Goal: Task Accomplishment & Management: Use online tool/utility

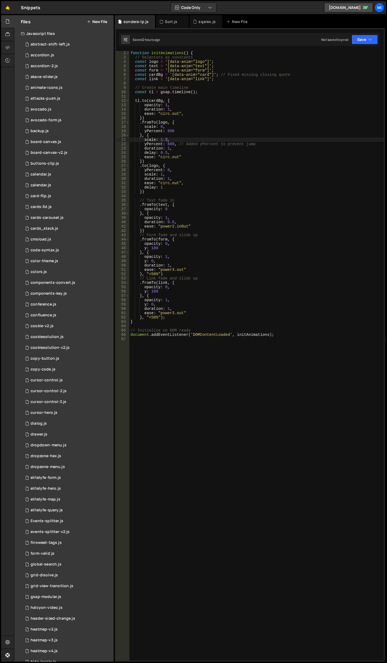
scroll to position [0, 2]
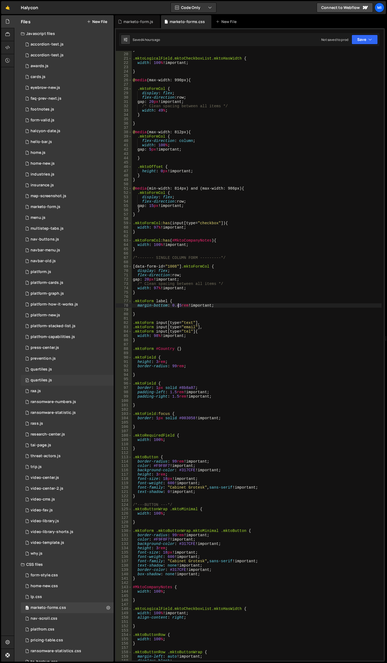
scroll to position [81, 0]
click at [64, 248] on div "0 navbar-menu.js 0" at bounding box center [67, 250] width 93 height 11
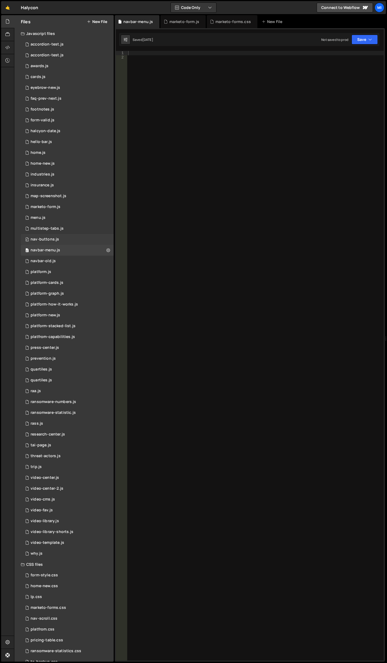
click at [64, 238] on div "0 nav-buttons.js 0" at bounding box center [67, 239] width 93 height 11
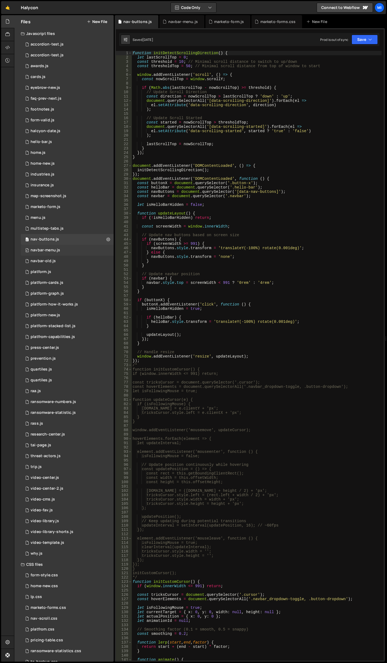
click at [69, 248] on div "0 navbar-menu.js 0" at bounding box center [67, 250] width 93 height 11
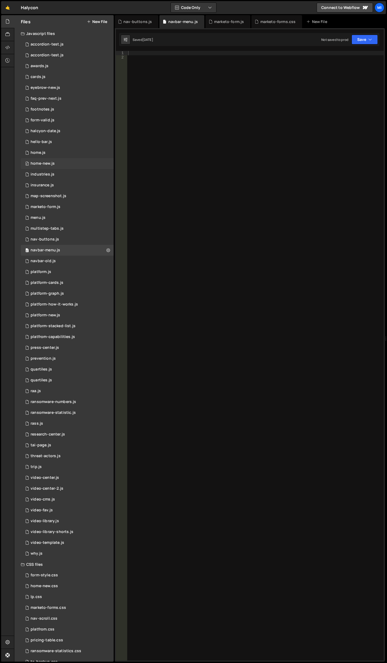
click at [74, 166] on div "0 home-new.js 0" at bounding box center [67, 163] width 93 height 11
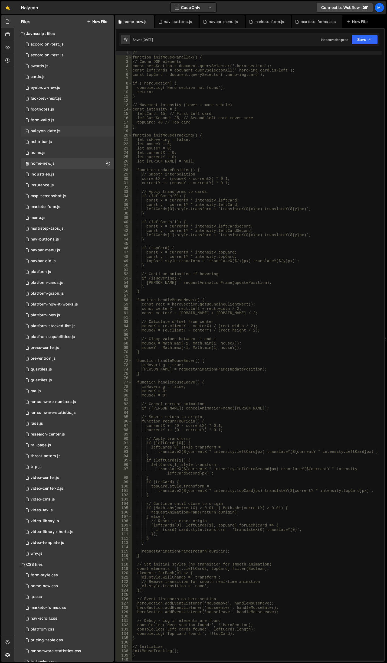
click at [75, 135] on div "0 halcyon-date.js 0" at bounding box center [67, 131] width 93 height 11
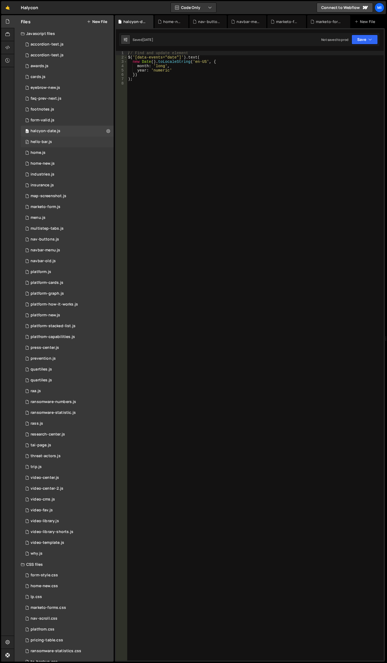
click at [72, 144] on div "0 hello-bar.js 0" at bounding box center [67, 142] width 93 height 11
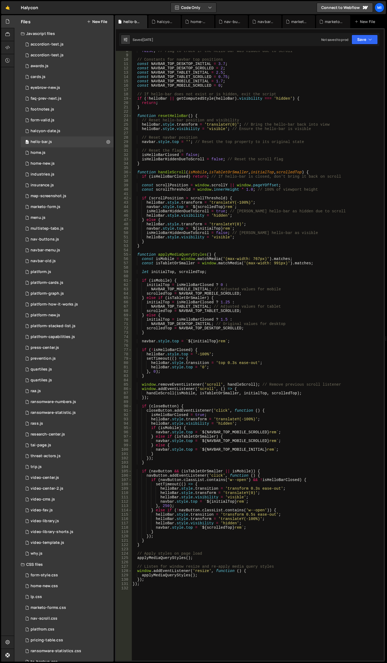
scroll to position [0, 0]
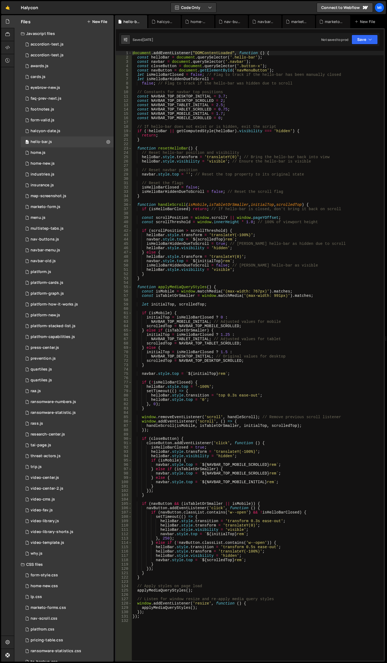
click at [269, 122] on div "document . addEventListener ( "DOMContentLoaded" , function ( ) { const helloBa…" at bounding box center [258, 360] width 253 height 619
click at [238, 125] on div "document . addEventListener ( "DOMContentLoaded" , function ( ) { const helloBa…" at bounding box center [258, 360] width 253 height 619
type textarea "});"
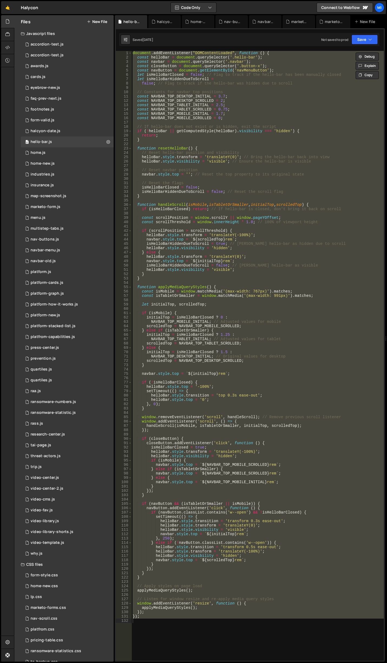
click at [230, 180] on div "document . addEventListener ( "DOMContentLoaded" , function ( ) { const helloBa…" at bounding box center [258, 356] width 253 height 610
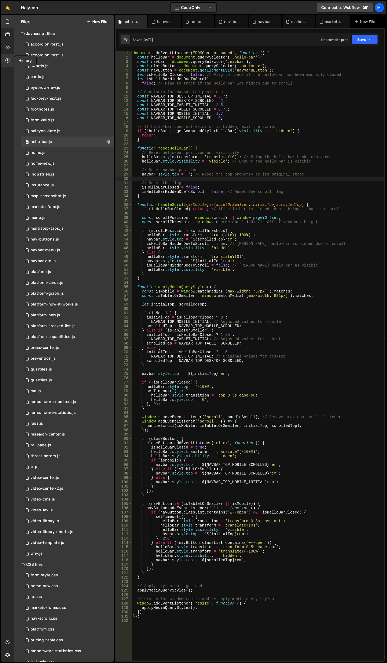
click at [5, 61] on div at bounding box center [7, 60] width 13 height 13
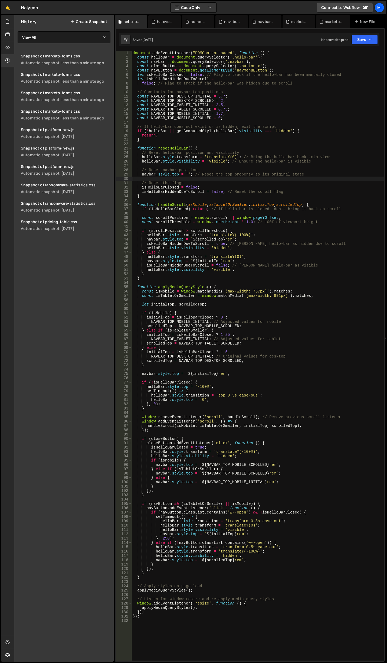
click at [91, 24] on button "Create Snapshot" at bounding box center [88, 22] width 37 height 4
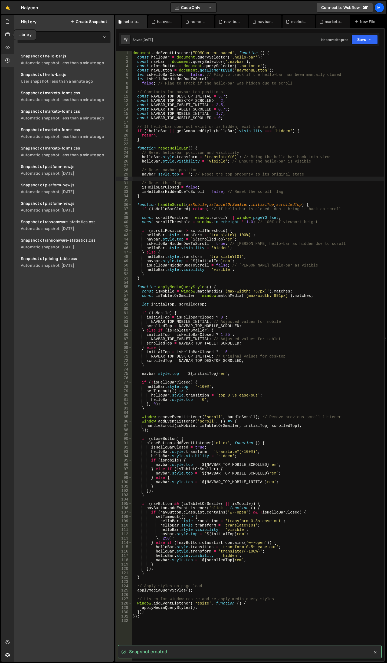
click at [193, 150] on div "document . addEventListener ( "DOMContentLoaded" , function ( ) { const helloBa…" at bounding box center [258, 360] width 253 height 619
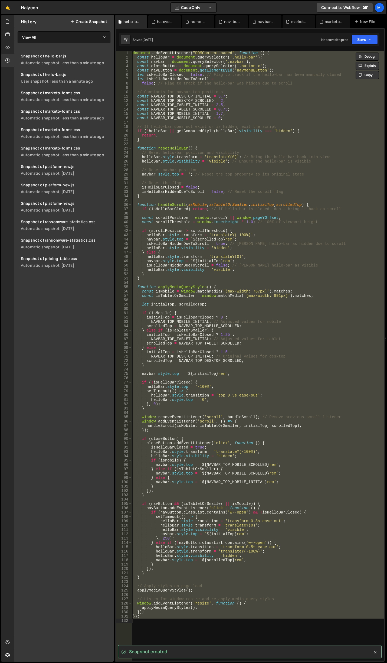
paste textarea
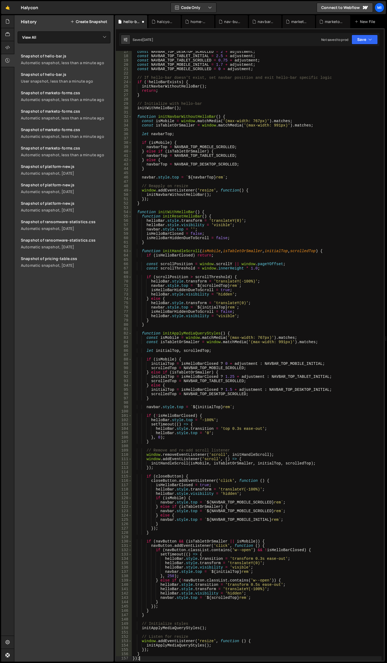
scroll to position [71, 0]
click at [231, 144] on div "const NAVBAR_TOP_DESKTOP_SCROLLED = 2 + adjustment ; const NAVBAR_TOP_TABLET_IN…" at bounding box center [257, 359] width 250 height 619
click at [187, 194] on div "const NAVBAR_TOP_DESKTOP_SCROLLED = 2 + adjustment ; const NAVBAR_TOP_TABLET_IN…" at bounding box center [257, 359] width 250 height 619
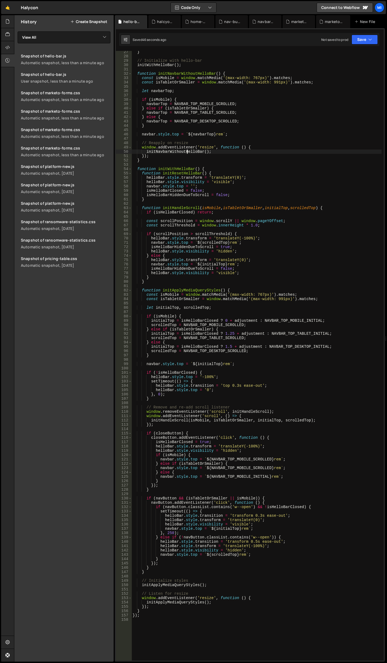
scroll to position [114, 0]
click at [306, 221] on div "} // Initialize with hello-bar initWithHelloBar ( ) ; function initNavbarWithou…" at bounding box center [257, 359] width 250 height 619
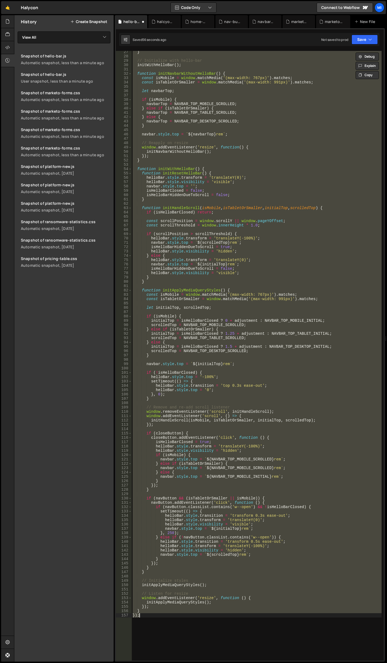
type textarea "});"
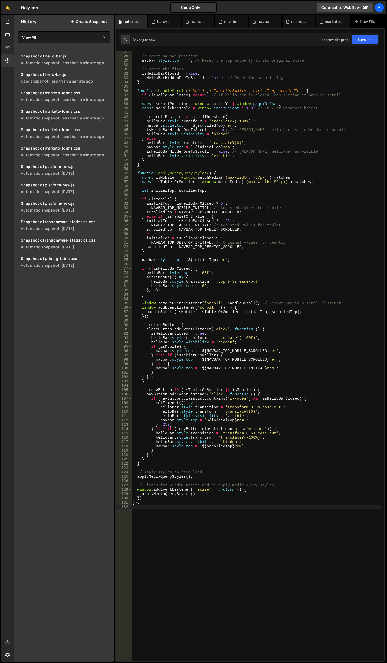
scroll to position [16, 0]
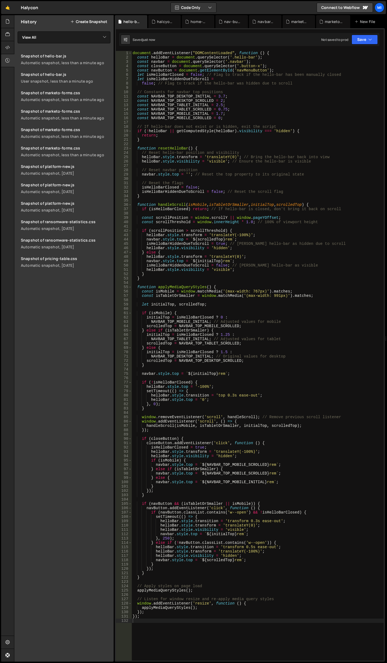
click at [224, 103] on div "document . addEventListener ( "DOMContentLoaded" , function ( ) { const helloBa…" at bounding box center [258, 360] width 253 height 619
drag, startPoint x: 217, startPoint y: 96, endPoint x: 223, endPoint y: 95, distance: 6.0
click at [223, 95] on div "document . addEventListener ( "DOMContentLoaded" , function ( ) { const helloBa…" at bounding box center [258, 360] width 253 height 619
drag, startPoint x: 160, startPoint y: 152, endPoint x: 186, endPoint y: 156, distance: 27.1
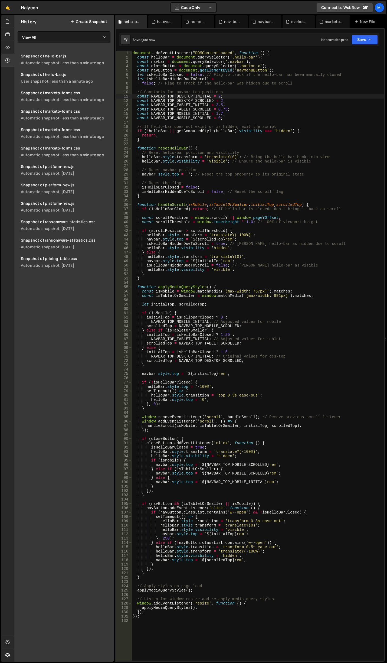
click at [160, 152] on div "document . addEventListener ( "DOMContentLoaded" , function ( ) { const helloBa…" at bounding box center [258, 360] width 253 height 619
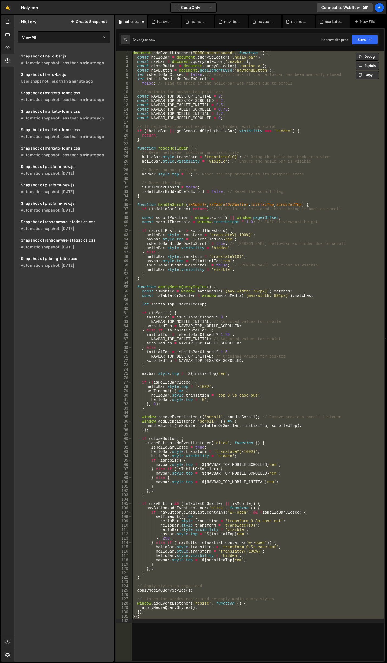
scroll to position [0, 0]
type textarea "const NAVBAR_TOP_DESKTOP_INITIAL = 3.7;"
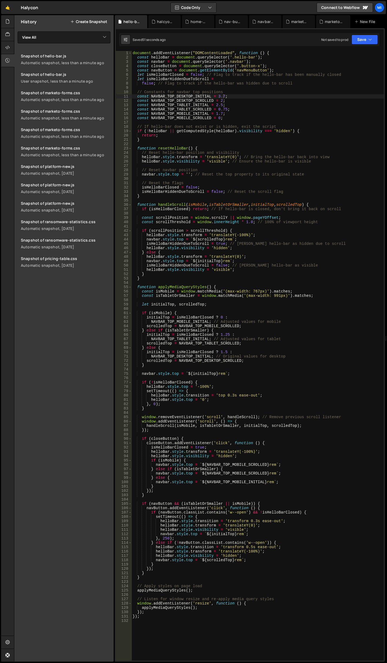
click at [198, 298] on div "document . addEventListener ( "DOMContentLoaded" , function ( ) { const helloBa…" at bounding box center [258, 360] width 253 height 619
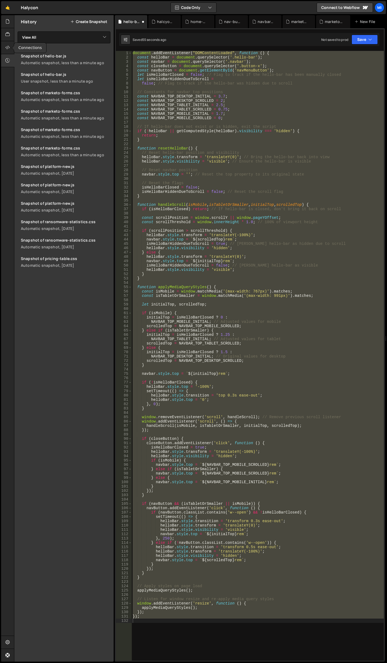
click at [298, 232] on div "document . addEventListener ( "DOMContentLoaded" , function ( ) { const helloBa…" at bounding box center [258, 356] width 253 height 610
paste textarea
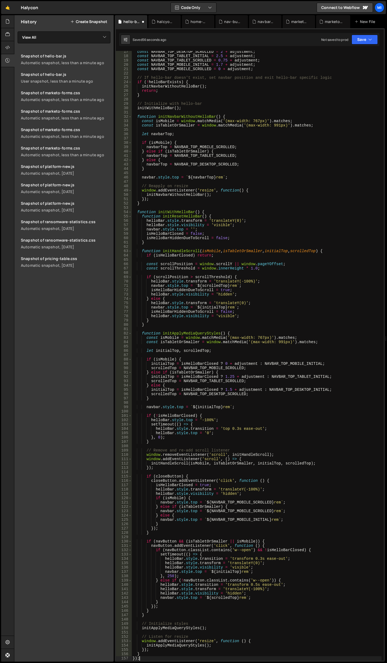
scroll to position [71, 0]
click at [244, 160] on div "const NAVBAR_TOP_DESKTOP_SCROLLED = 2 + adjustment ; const NAVBAR_TOP_TABLET_IN…" at bounding box center [257, 359] width 250 height 619
type textarea "} else {"
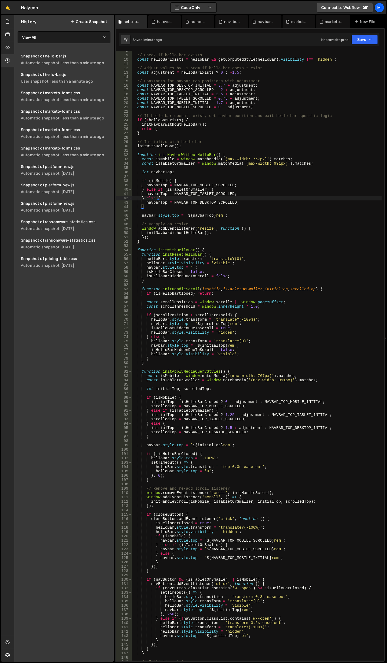
scroll to position [0, 0]
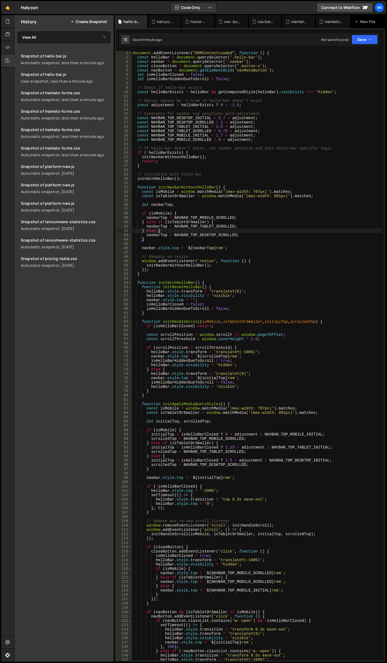
click at [268, 170] on div "document . addEventListener ( "DOMContentLoaded" , function ( ) { const helloBa…" at bounding box center [257, 360] width 250 height 619
click at [256, 291] on div "document . addEventListener ( "DOMContentLoaded" , function ( ) { const helloBa…" at bounding box center [257, 360] width 250 height 619
click at [281, 241] on div "document . addEventListener ( "DOMContentLoaded" , function ( ) { const helloBa…" at bounding box center [257, 360] width 250 height 619
type textarea "}"
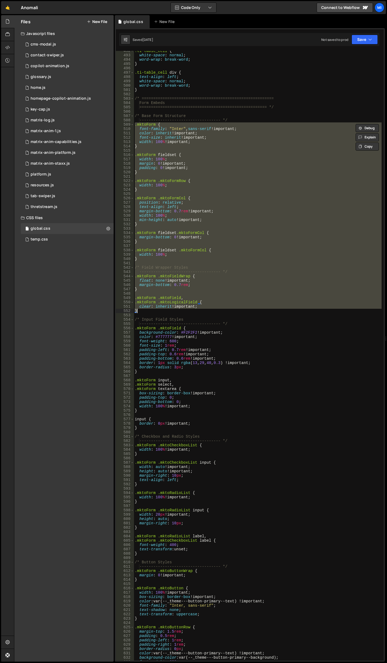
click at [212, 252] on div ".ti-table_cell { white-space : normal ; word-wrap : break-word ; } .ti-table_ce…" at bounding box center [258, 356] width 248 height 610
type textarea ".mktoForm fieldset .mktoFormCol {"
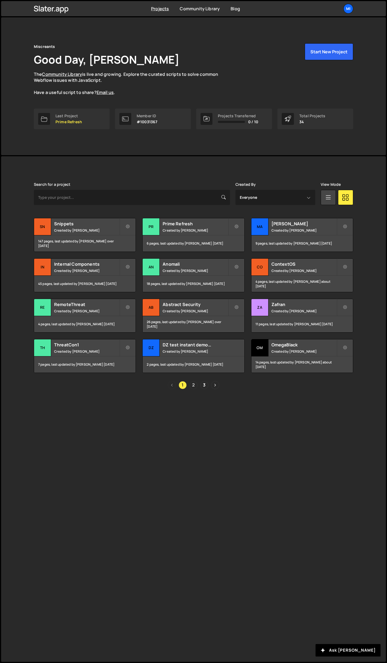
click at [195, 385] on link "2" at bounding box center [194, 385] width 8 height 8
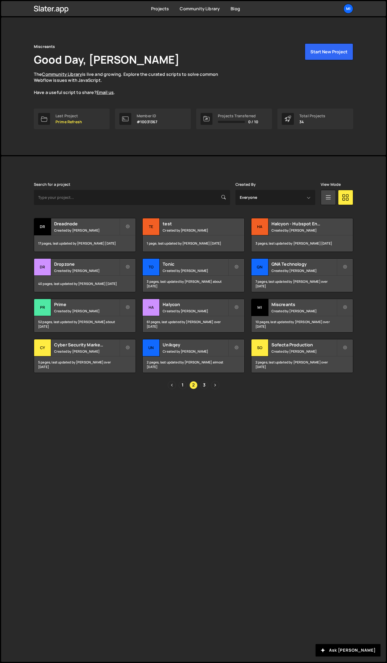
click at [205, 296] on div "Transfer Project Edit Project Delete Project Dr Dreadnode Created by [PERSON_NA…" at bounding box center [194, 295] width 320 height 155
click at [206, 302] on h2 "Halycon" at bounding box center [195, 305] width 65 height 6
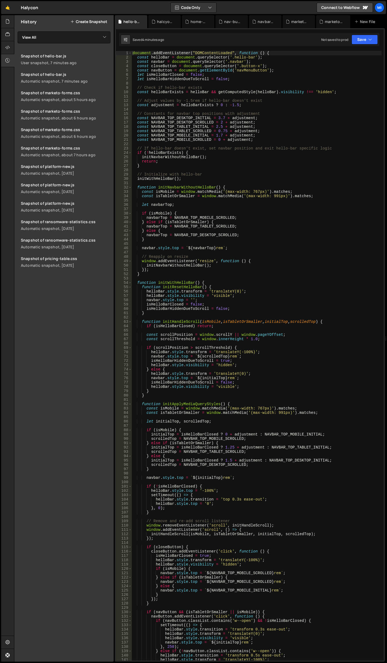
scroll to position [3373, 0]
click at [261, 155] on div "document . addEventListener ( "DOMContentLoaded" , function ( ) { const helloBa…" at bounding box center [257, 360] width 250 height 619
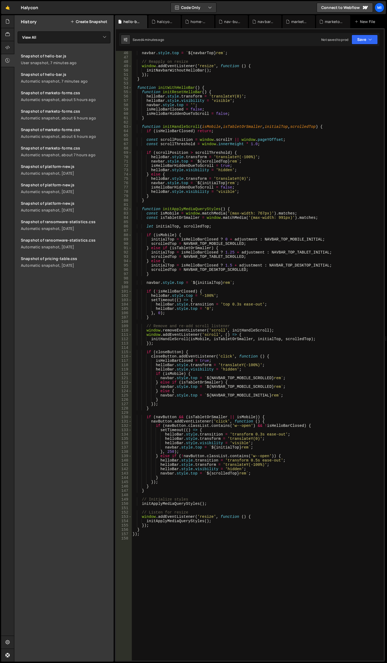
scroll to position [211, 0]
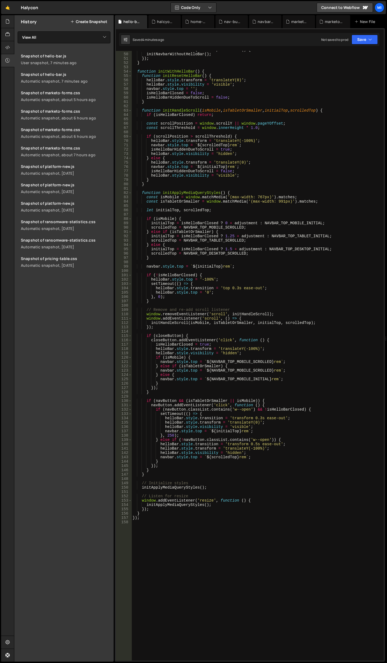
click at [272, 427] on div "window . addEventListener ( 'resize' , function ( ) { initNavbarWithoutHelloBar…" at bounding box center [257, 357] width 250 height 619
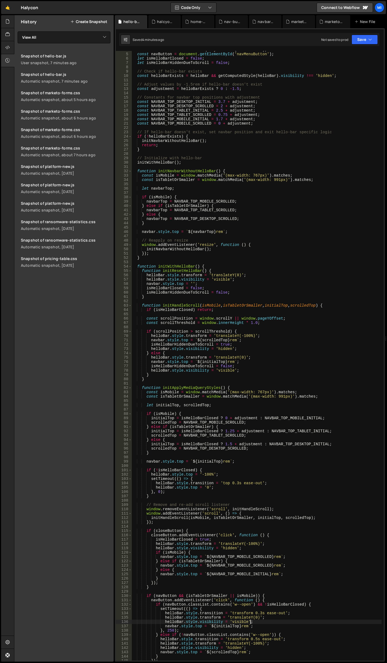
scroll to position [0, 0]
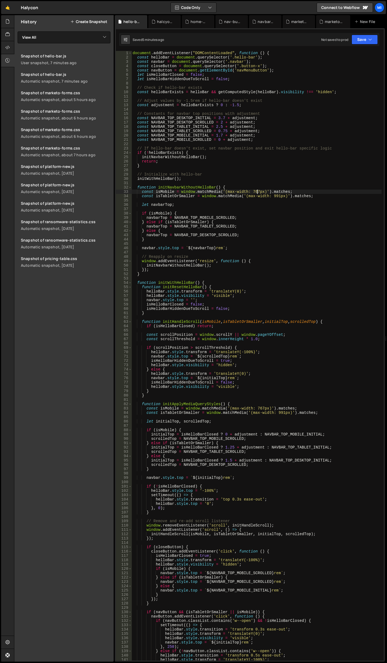
click at [258, 190] on div "document . addEventListener ( "DOMContentLoaded" , function ( ) { const helloBa…" at bounding box center [257, 360] width 250 height 619
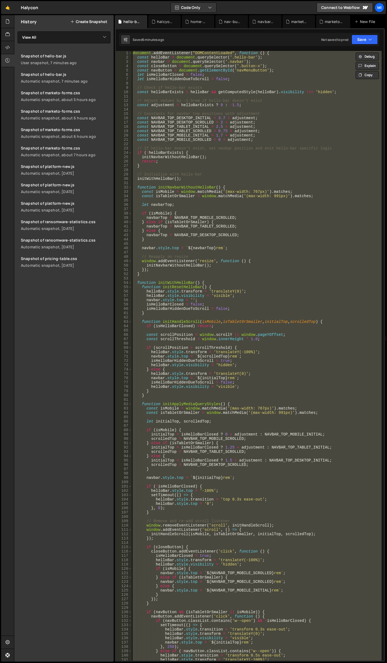
click at [229, 135] on div "document . addEventListener ( "DOMContentLoaded" , function ( ) { const helloBa…" at bounding box center [257, 356] width 250 height 610
paste textarea
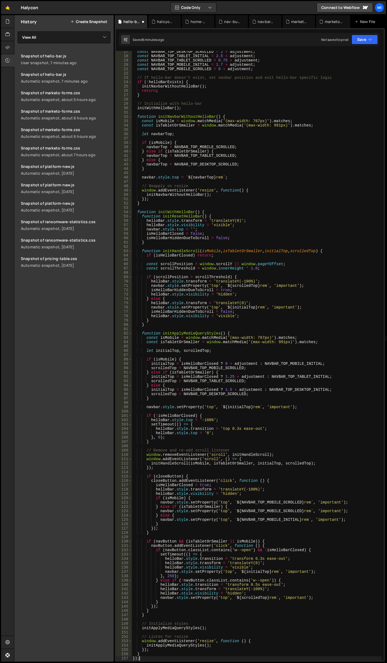
scroll to position [71, 0]
type textarea "});"
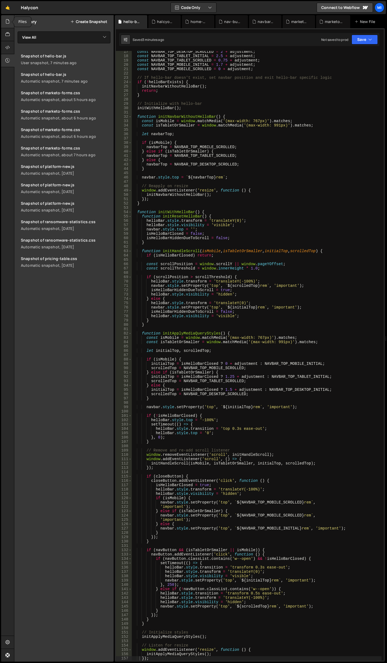
click at [8, 20] on icon at bounding box center [7, 21] width 4 height 6
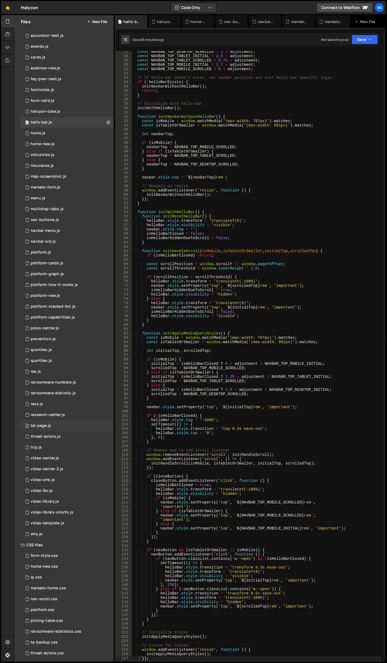
scroll to position [33, 0]
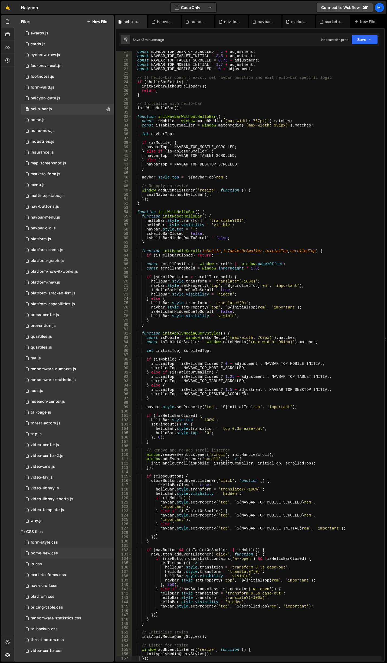
click at [71, 550] on div "home-new.css 0" at bounding box center [67, 553] width 93 height 11
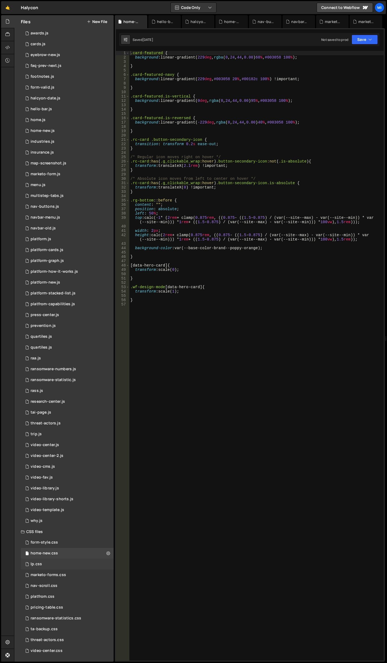
click at [71, 561] on div "lp.css 0" at bounding box center [67, 564] width 93 height 11
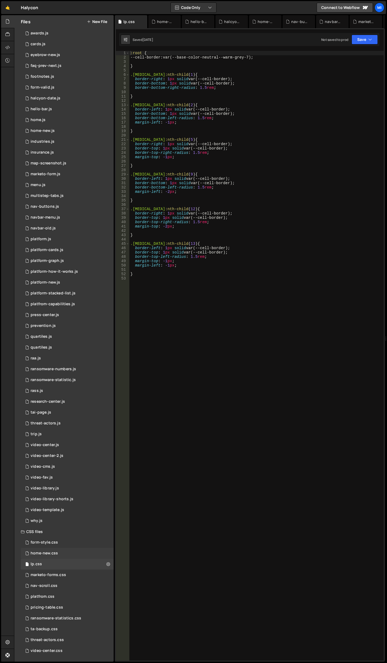
click at [71, 551] on div "home-new.css 0" at bounding box center [67, 553] width 93 height 11
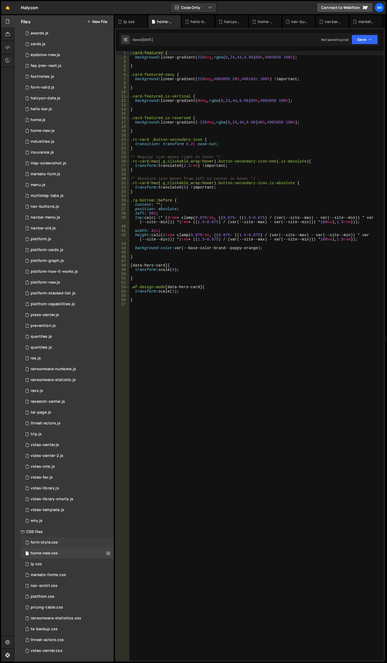
click at [71, 546] on div "form-style.css 0" at bounding box center [67, 542] width 93 height 11
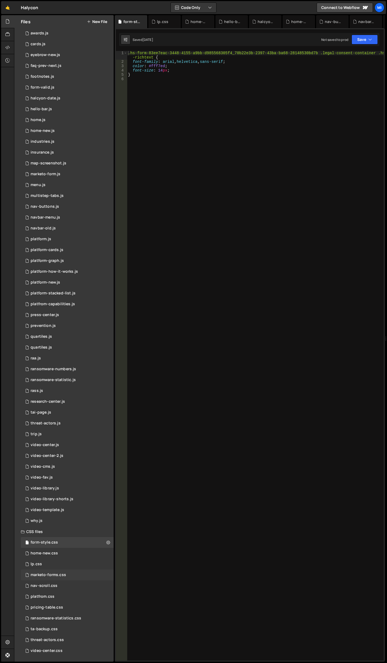
click at [71, 573] on div "marketo-forms.css 0" at bounding box center [67, 575] width 93 height 11
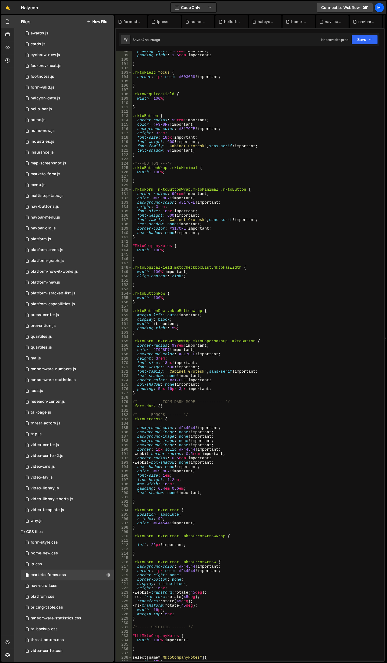
scroll to position [406, 0]
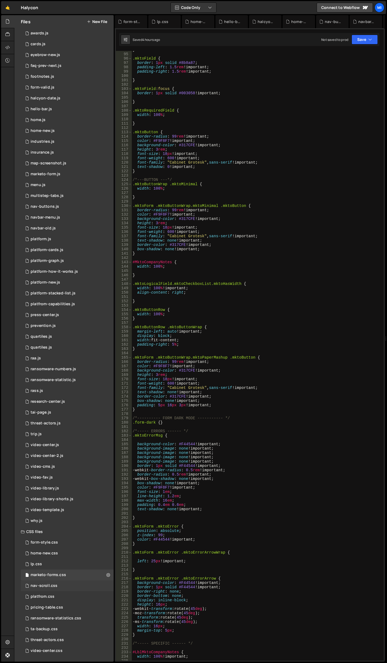
click at [70, 587] on div "nav-scroll.css 0" at bounding box center [67, 586] width 93 height 11
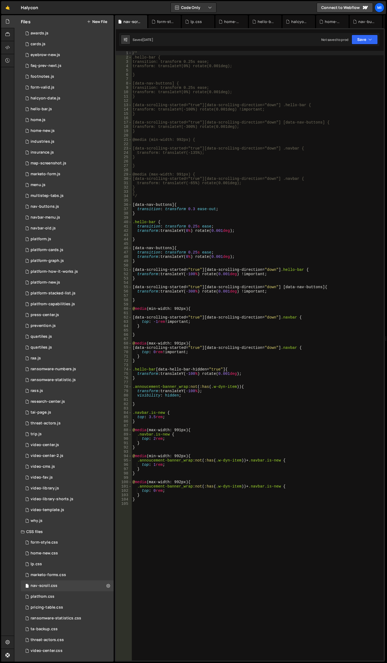
click at [230, 438] on div "/* .hello-bar { transition: transform 0.25s ease; transform: translateY(0%) rot…" at bounding box center [258, 360] width 253 height 619
drag, startPoint x: 140, startPoint y: 422, endPoint x: 124, endPoint y: 413, distance: 18.5
click at [124, 413] on div "top: 2rem; 1 2 3 4 5 6 7 8 9 10 11 12 13 14 15 16 17 18 19 20 21 22 23 24 25 26…" at bounding box center [250, 356] width 268 height 610
type textarea ".navbar.is-new { top: 3.5rem;"
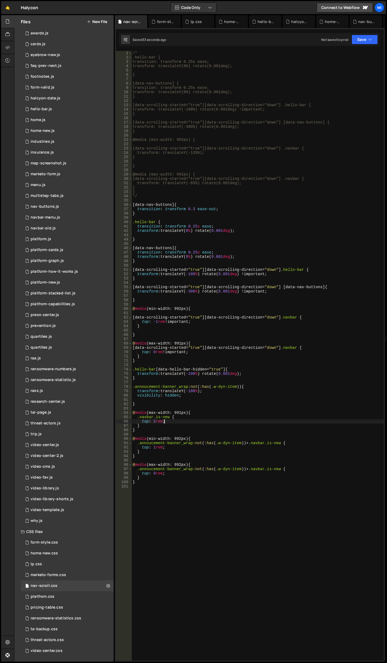
click at [210, 422] on div "/* .hello-bar { transition: transform 0.25s ease; transform: translateY(0%) rot…" at bounding box center [258, 360] width 253 height 619
click at [214, 362] on div "/* .hello-bar { transition: transform 0.25s ease; transform: translateY(0%) rot…" at bounding box center [258, 360] width 253 height 619
type textarea "}"
click at [214, 331] on div "/* .hello-bar { transition: transform 0.25s ease; transform: translateY(0%) rot…" at bounding box center [258, 360] width 253 height 619
click at [177, 198] on div "/* .hello-bar { transition: transform 0.25s ease; transform: translateY(0%) rot…" at bounding box center [258, 360] width 253 height 619
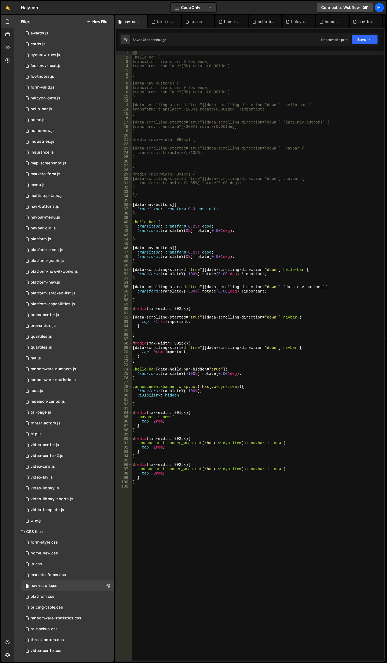
drag, startPoint x: 142, startPoint y: 53, endPoint x: 123, endPoint y: 51, distance: 18.7
click at [123, 51] on div "*/ 1 2 3 4 5 6 7 8 9 10 11 12 13 14 15 16 17 18 19 20 21 22 23 24 25 26 27 28 2…" at bounding box center [250, 356] width 268 height 610
drag, startPoint x: 149, startPoint y: 199, endPoint x: 119, endPoint y: 196, distance: 30.3
click at [119, 196] on div "/* 1 2 3 4 5 6 7 8 9 10 11 12 13 14 15 16 17 18 19 20 21 22 23 24 25 26 27 28 2…" at bounding box center [250, 356] width 268 height 610
type textarea "*/"
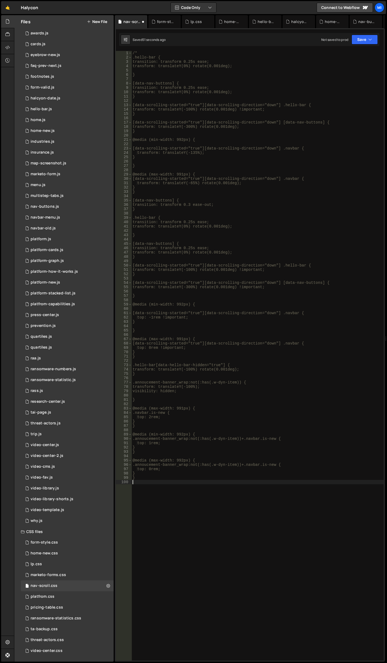
click at [164, 506] on div "/* .hello-bar { transition: transform 0.25s ease; transform: translateY(0%) rot…" at bounding box center [258, 360] width 253 height 619
click at [323, 473] on div "/* .hello-bar { transition: transform 0.25s ease; transform: translateY(0%) rot…" at bounding box center [258, 360] width 253 height 619
type textarea "*/"
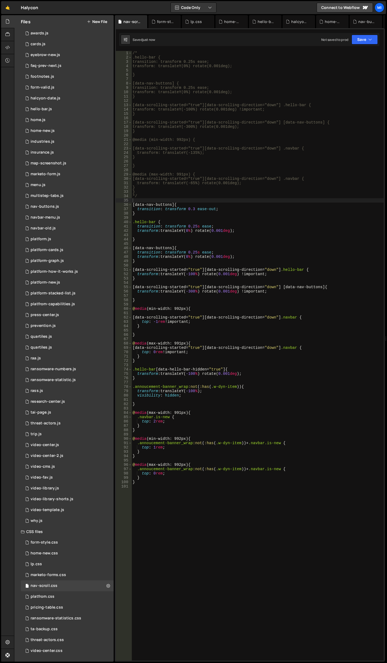
click at [173, 424] on div "/* .hello-bar { transition: transform 0.25s ease; transform: translateY(0%) rot…" at bounding box center [258, 360] width 253 height 619
click at [155, 423] on div "/* .hello-bar { transition: transform 0.25s ease; transform: translateY(0%) rot…" at bounding box center [258, 360] width 253 height 619
click at [195, 352] on div "/* .hello-bar { transition: transform 0.25s ease; transform: translateY(0%) rot…" at bounding box center [258, 360] width 253 height 619
type textarea "top: 0rem !important;"
click at [199, 296] on div "/* .hello-bar { transition: transform 0.25s ease; transform: translateY(0%) rot…" at bounding box center [258, 360] width 253 height 619
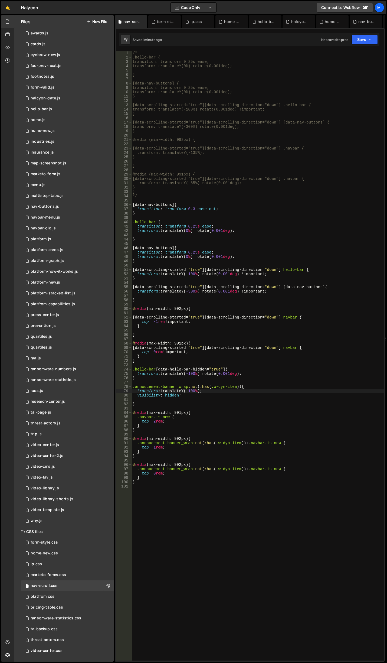
click at [178, 390] on div "/* .hello-bar { transition: transform 0.25s ease; transform: translateY(0%) rot…" at bounding box center [258, 360] width 253 height 619
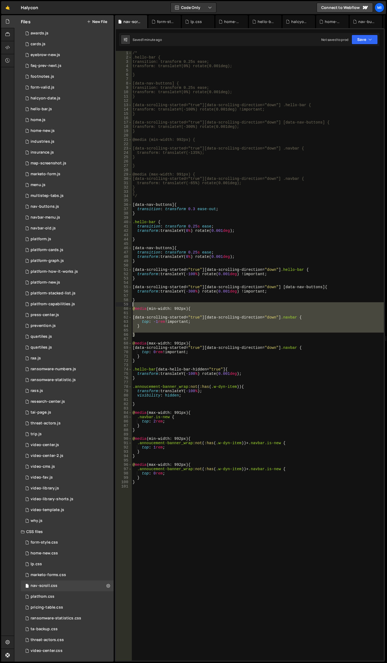
drag, startPoint x: 144, startPoint y: 335, endPoint x: 113, endPoint y: 306, distance: 43.1
click at [113, 306] on div "Files New File Javascript files 0 accordion-test.js 0 0 accordion-test.js 0 1 a…" at bounding box center [200, 338] width 373 height 647
click at [142, 326] on div "/* .hello-bar { transition: transform 0.25s ease; transform: translateY(0%) rot…" at bounding box center [258, 360] width 253 height 619
drag, startPoint x: 138, startPoint y: 337, endPoint x: 121, endPoint y: 309, distance: 32.7
click at [121, 309] on div "} 1 2 3 4 5 6 7 8 9 10 11 12 13 14 15 16 17 18 19 20 21 22 23 24 25 26 27 28 29…" at bounding box center [250, 356] width 268 height 610
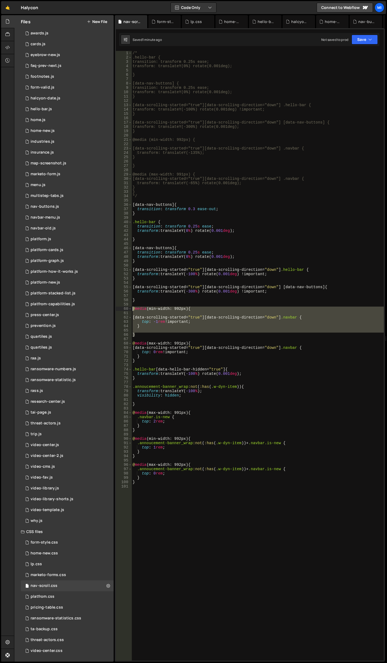
type textarea "@media (min-width: 992px) {"
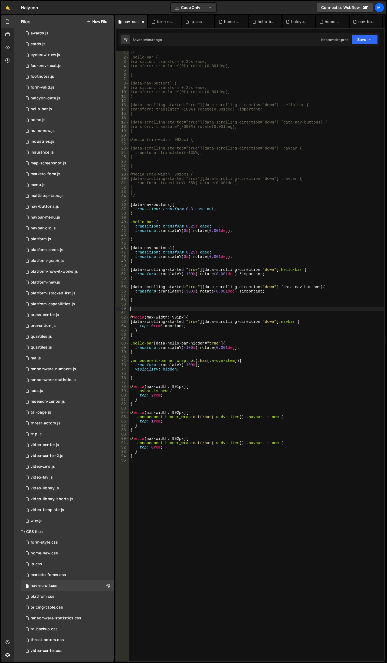
type textarea "@media (max-width: 991px) {"
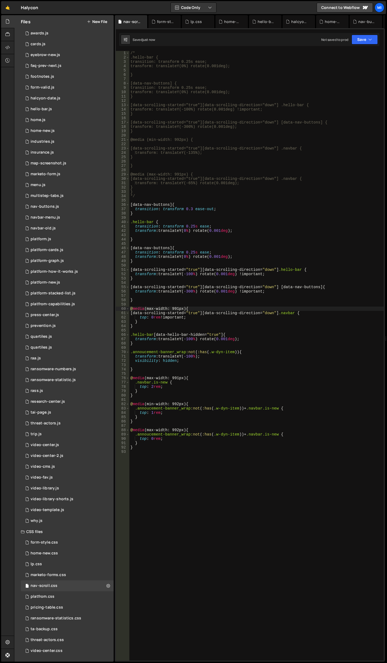
click at [177, 401] on div "/* .hello-bar { transition: transform 0.25s ease; transform: translateY(0%) rot…" at bounding box center [257, 360] width 255 height 619
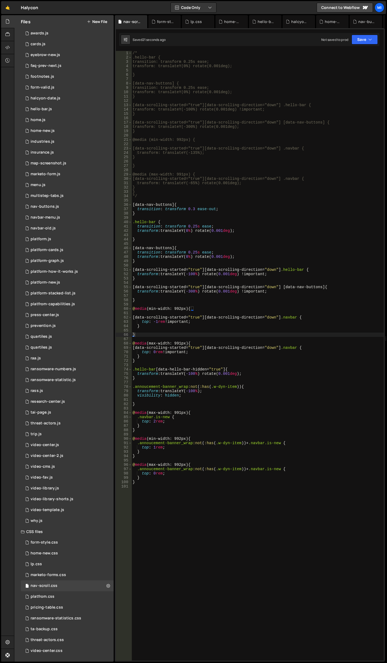
scroll to position [16, 0]
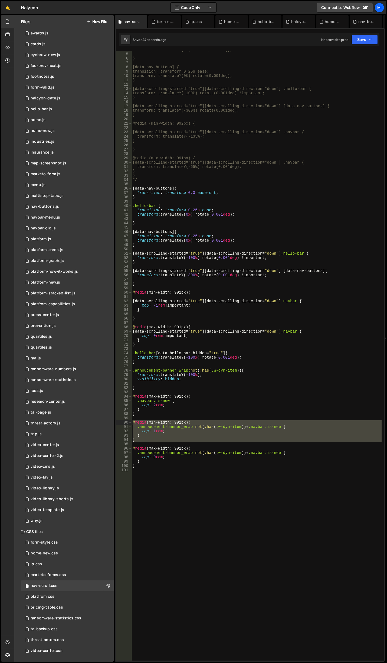
drag, startPoint x: 143, startPoint y: 443, endPoint x: 125, endPoint y: 423, distance: 27.6
click at [125, 423] on div "} 4 5 6 7 8 9 10 11 12 13 14 15 16 17 18 19 20 21 22 23 24 25 26 27 28 29 30 31…" at bounding box center [250, 356] width 268 height 610
type textarea "@media (min-width: 992px) { .annoucement-banner_wrap:not(:has(.w-dyn-item))+.na…"
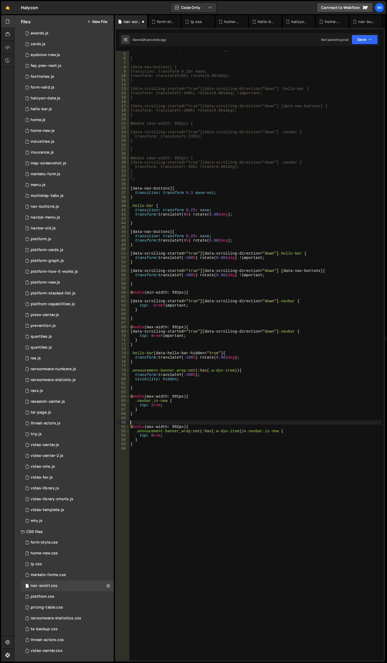
type textarea "}"
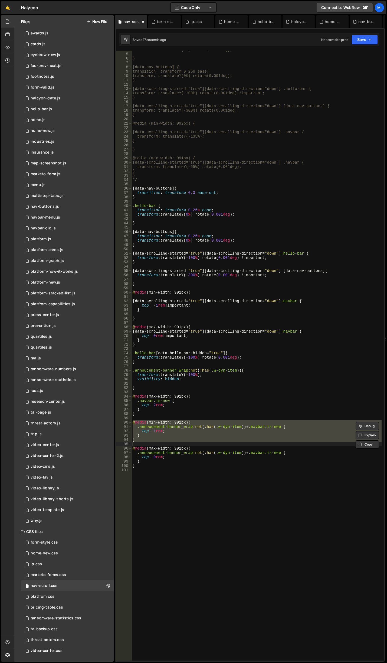
click at [188, 417] on div "transform: translateY(0%) rotate(0.001deg); } [data-nav-buttons] { transition: …" at bounding box center [257, 357] width 250 height 619
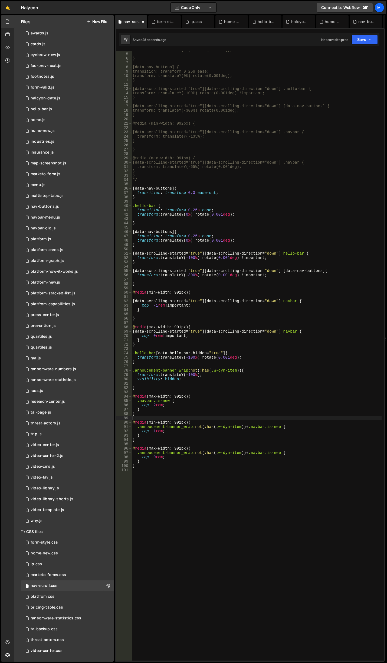
type textarea "."
type textarea "}"
click at [160, 14] on div "🤙 Halycon ⚠️ Code is being edited in another browser Code Only Code Only Code +…" at bounding box center [193, 7] width 385 height 13
click at [164, 22] on div "form-style.css" at bounding box center [165, 21] width 17 height 5
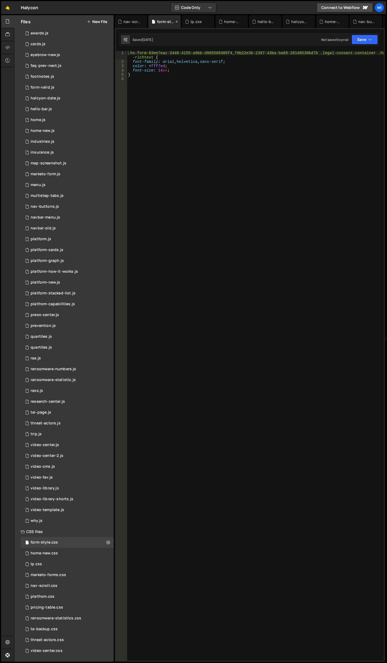
click at [176, 22] on icon at bounding box center [177, 21] width 4 height 5
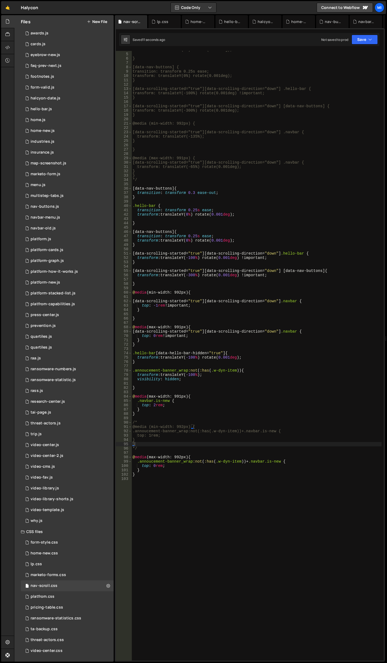
click at [0, 0] on icon at bounding box center [0, 0] width 0 height 0
drag, startPoint x: 176, startPoint y: 22, endPoint x: 171, endPoint y: 22, distance: 5.4
click at [171, 22] on div "home-new.css" at bounding box center [164, 21] width 33 height 13
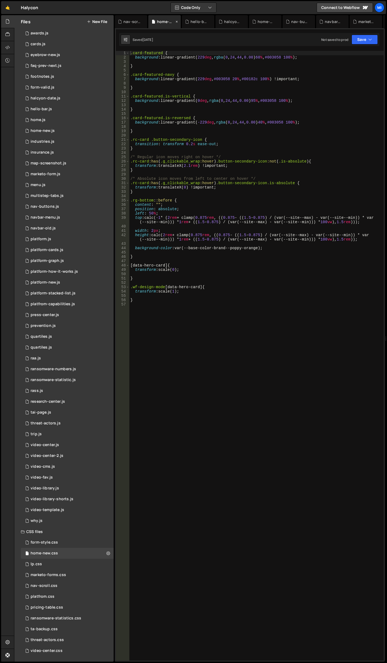
click at [171, 22] on div "home-new.css" at bounding box center [165, 21] width 17 height 5
click at [178, 21] on icon at bounding box center [177, 21] width 4 height 5
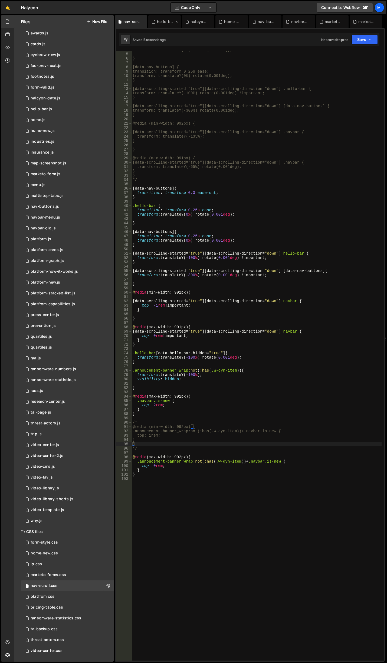
click at [167, 22] on div "hello-bar.js" at bounding box center [165, 21] width 17 height 5
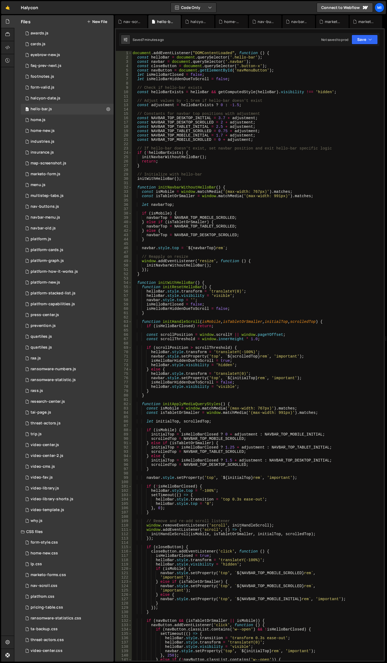
scroll to position [3373, 0]
click at [290, 102] on div "document . addEventListener ( "DOMContentLoaded" , function ( ) { const helloBa…" at bounding box center [257, 360] width 250 height 619
click at [236, 104] on div "document . addEventListener ( "DOMContentLoaded" , function ( ) { const helloBa…" at bounding box center [257, 360] width 250 height 619
drag, startPoint x: 231, startPoint y: 103, endPoint x: 237, endPoint y: 104, distance: 6.3
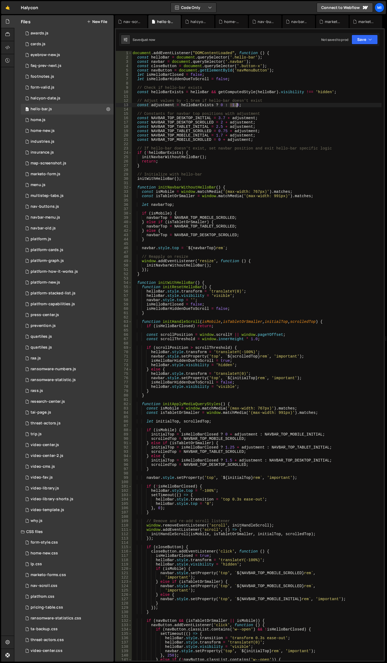
click at [237, 104] on div "document . addEventListener ( "DOMContentLoaded" , function ( ) { const helloBa…" at bounding box center [257, 360] width 250 height 619
click at [309, 125] on div "document . addEventListener ( "DOMContentLoaded" , function ( ) { const helloBa…" at bounding box center [257, 360] width 250 height 619
click at [239, 67] on div "document . addEventListener ( "DOMContentLoaded" , function ( ) { const helloBa…" at bounding box center [257, 360] width 250 height 619
click at [262, 115] on div "document . addEventListener ( "DOMContentLoaded" , function ( ) { const helloBa…" at bounding box center [257, 360] width 250 height 619
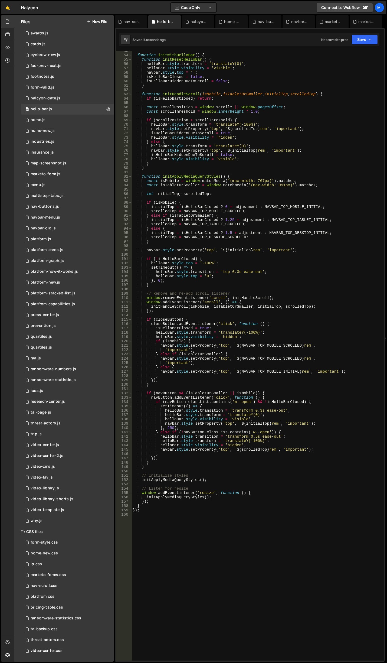
scroll to position [244, 0]
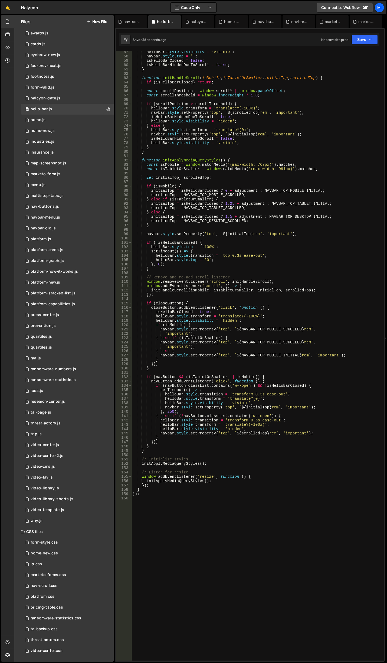
click at [287, 199] on div "helloBar . style . visibility = 'visible' ; navbar . style . top = '' ; isHello…" at bounding box center [257, 359] width 250 height 619
type textarea "});"
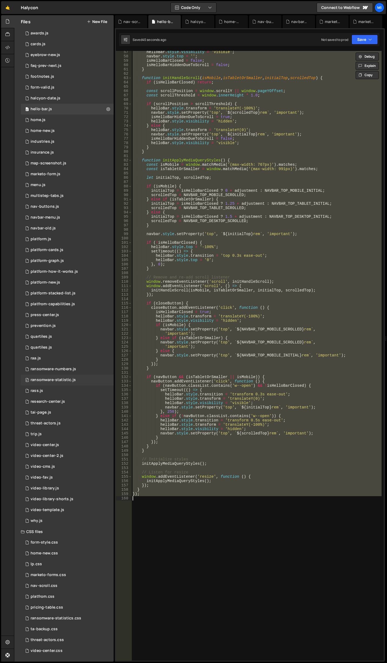
scroll to position [0, 0]
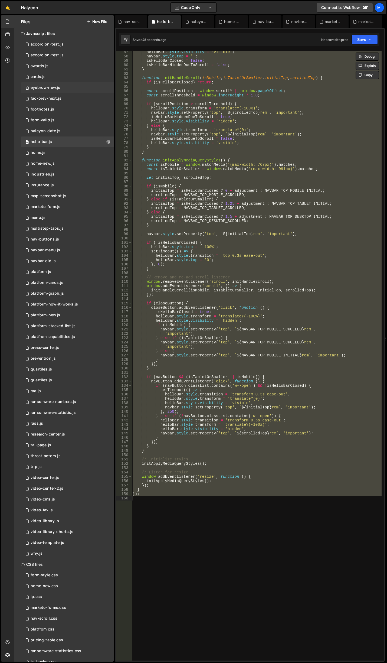
click at [66, 88] on div "0 eyebrow-new.js 0" at bounding box center [67, 87] width 93 height 11
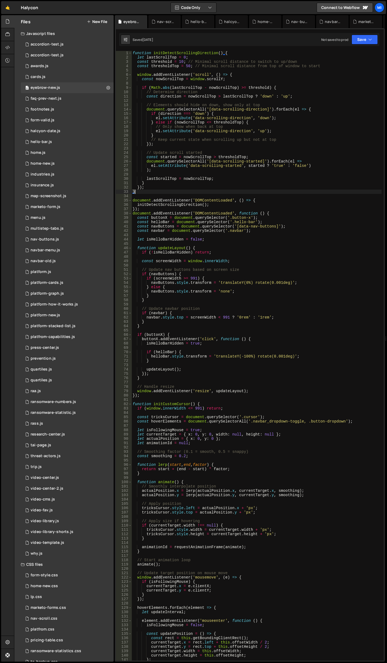
click at [259, 191] on div "function initDetectScrollingDirection ( ) { let lastScrollTop = 0 ; const thres…" at bounding box center [257, 360] width 250 height 619
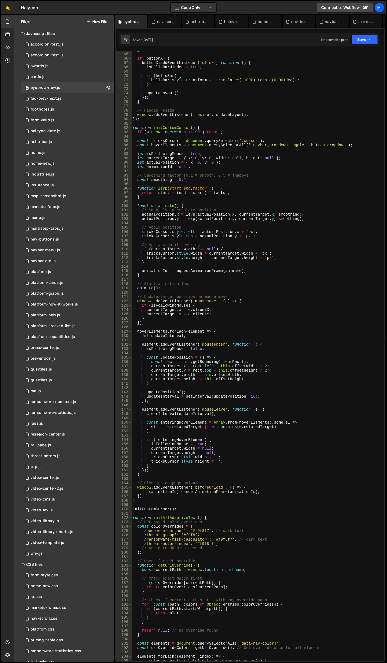
click at [310, 274] on div "} if ( buttonX ) { buttonX . addEventListener ( 'click' , function ( ) { isHell…" at bounding box center [257, 357] width 250 height 619
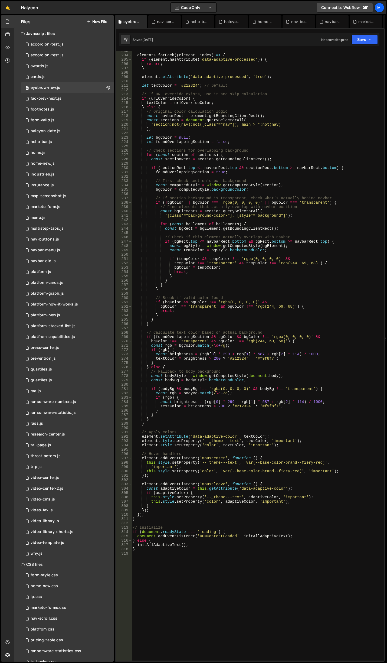
scroll to position [927, 0]
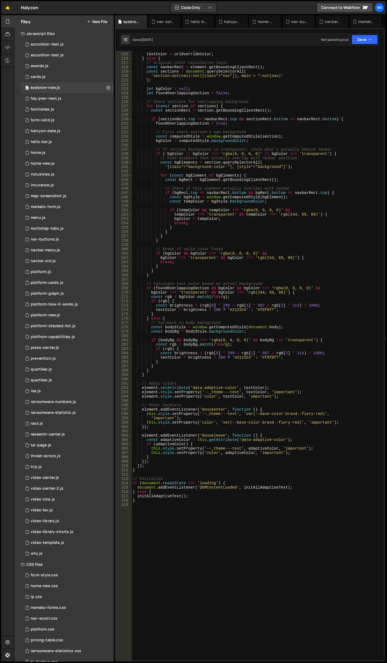
click at [313, 297] on div "if ( urlOverrideColor ) { textColor = urlOverrideColor ; } else { // Original c…" at bounding box center [257, 357] width 250 height 619
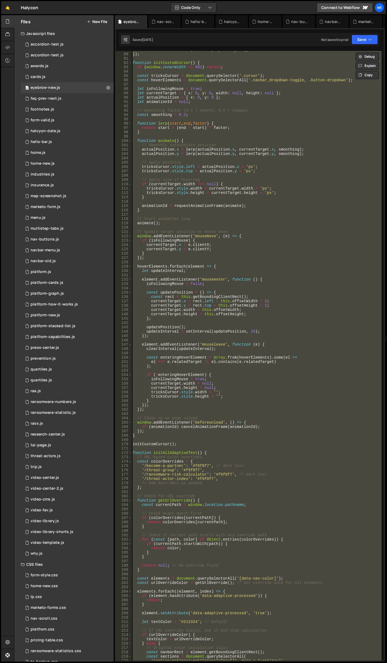
scroll to position [341, 0]
click at [308, 309] on div "window . addEventListener ( 'resize' , updateLayout ) ; }) ; function initCusto…" at bounding box center [257, 356] width 250 height 610
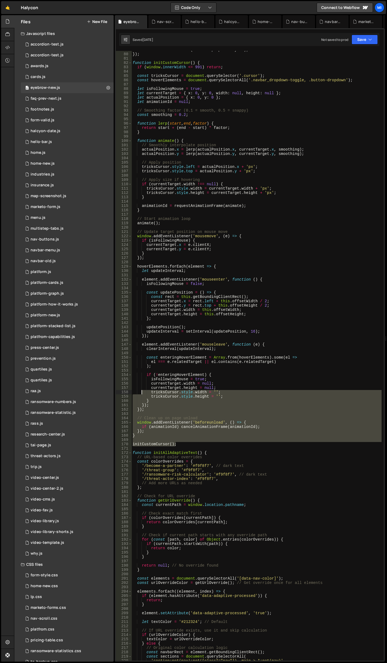
drag, startPoint x: 177, startPoint y: 445, endPoint x: 143, endPoint y: 390, distance: 64.6
click at [143, 390] on div "window . addEventListener ( 'resize' , updateLayout ) ; }) ; function initCusto…" at bounding box center [257, 357] width 250 height 619
click at [303, 298] on div "window . addEventListener ( 'resize' , updateLayout ) ; }) ; function initCusto…" at bounding box center [257, 357] width 250 height 619
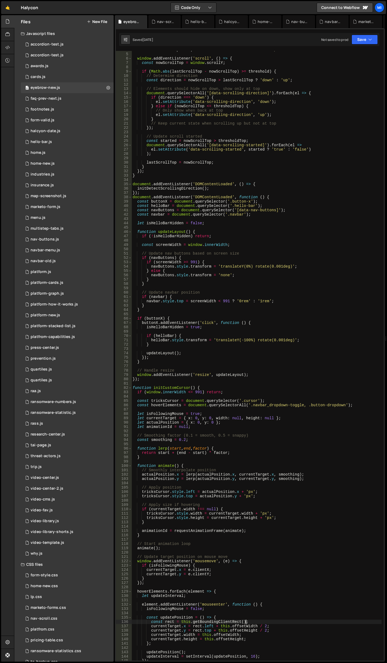
scroll to position [0, 0]
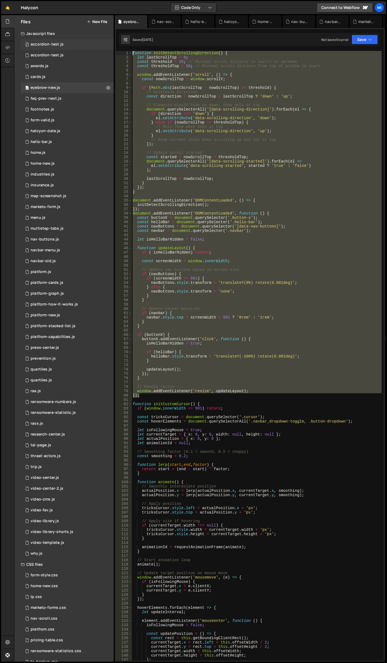
drag, startPoint x: 149, startPoint y: 397, endPoint x: 102, endPoint y: 40, distance: 360.2
click at [102, 40] on div "Files New File Javascript files 0 accordion-test.js 0 0 accordion-test.js 0 1 a…" at bounding box center [200, 338] width 373 height 647
type textarea "function initDetectScrollingDirection() { let lastScrollTop = 0;"
paste textarea
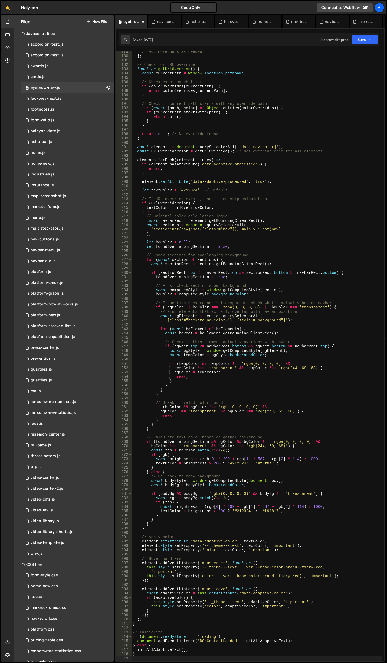
scroll to position [773, 0]
type textarea "window.addEventListener('resize', updateLayout); });"
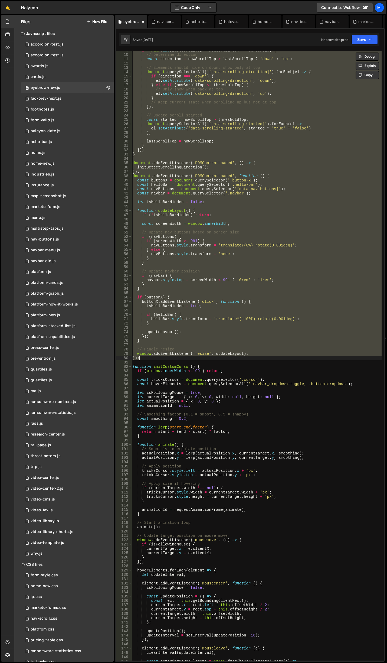
scroll to position [0, 0]
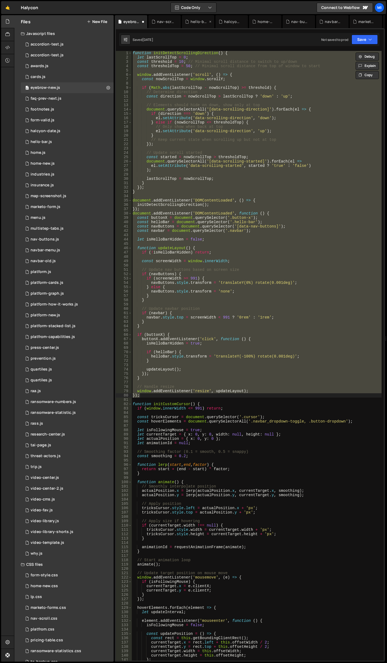
click at [196, 23] on div "hello-bar.js" at bounding box center [199, 21] width 17 height 5
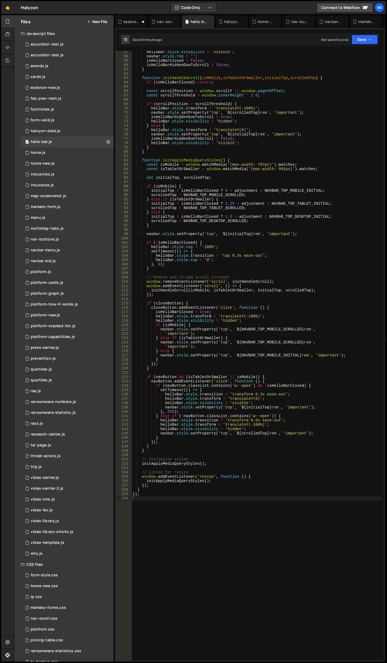
scroll to position [3373, 0]
click at [243, 210] on div "helloBar . style . visibility = 'visible' ; navbar . style . top = '' ; isHello…" at bounding box center [257, 359] width 250 height 619
type textarea "});"
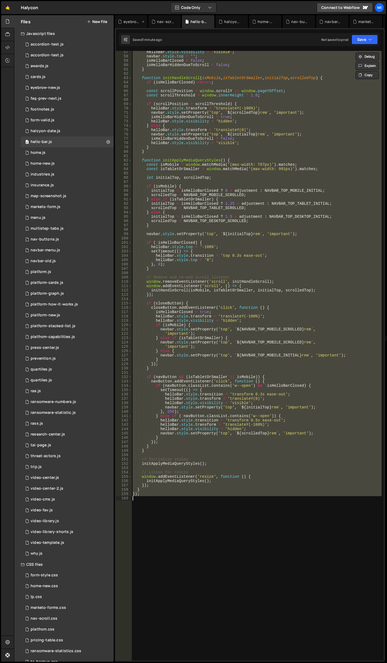
click at [129, 18] on div "eyebrow-new.js" at bounding box center [131, 21] width 33 height 13
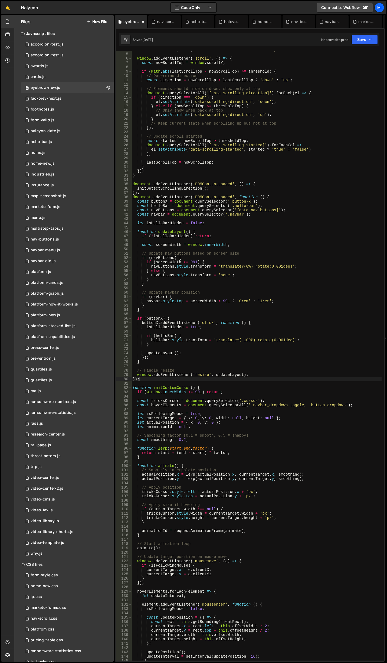
scroll to position [0, 0]
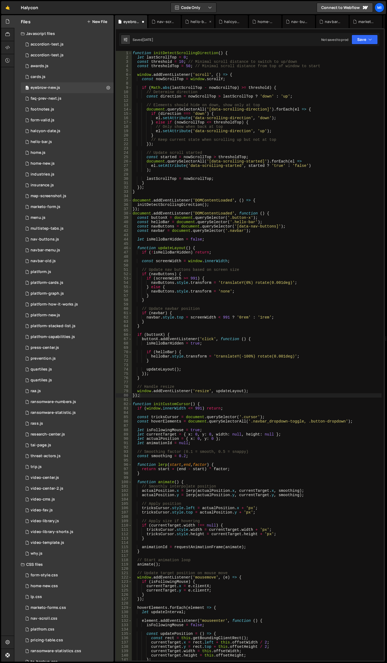
click at [197, 22] on div "hello-bar.js" at bounding box center [199, 21] width 17 height 5
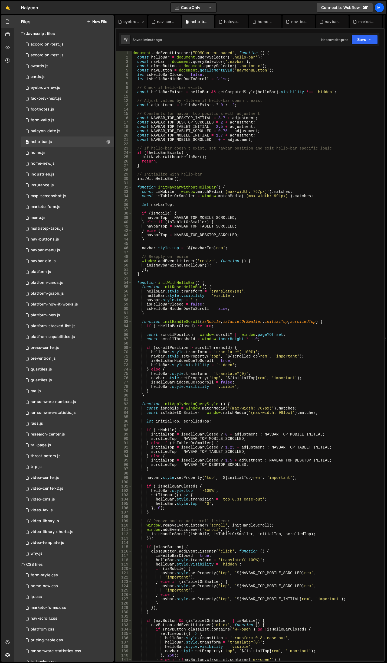
click at [125, 22] on div "eyebrow-new.js" at bounding box center [132, 21] width 17 height 5
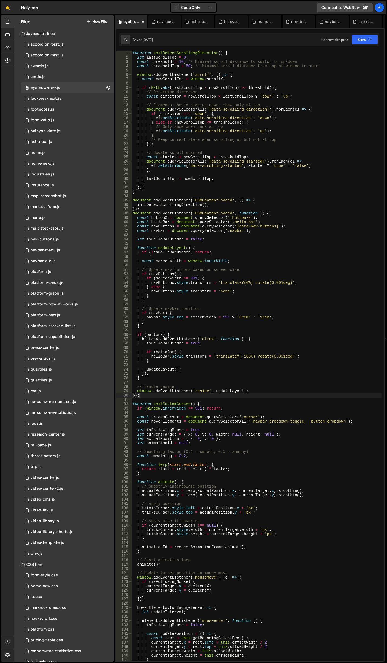
type textarea "const started = nowScrollTop > thresholdTop;"
click at [283, 157] on div "function initDetectScrollingDirection ( ) { let lastScrollTop = 0 ; const thres…" at bounding box center [257, 360] width 250 height 619
type input "hello"
click at [267, 204] on div "function initDetectScrollingDirection ( ) { let lastScrollTop = 0 ; const thres…" at bounding box center [257, 360] width 250 height 619
click at [183, 262] on div "function initDetectScrollingDirection ( ) { let lastScrollTop = 0 ; const thres…" at bounding box center [257, 360] width 250 height 619
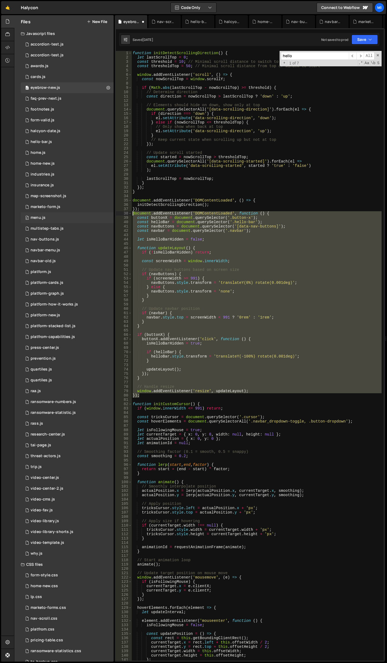
drag, startPoint x: 142, startPoint y: 397, endPoint x: 110, endPoint y: 213, distance: 186.5
click at [110, 213] on div "Files New File Javascript files 0 accordion-test.js 0 0 accordion-test.js 0 1 a…" at bounding box center [200, 338] width 373 height 647
type textarea "document.addEventListener('DOMContentLoaded', function () { const buttonX = doc…"
paste textarea
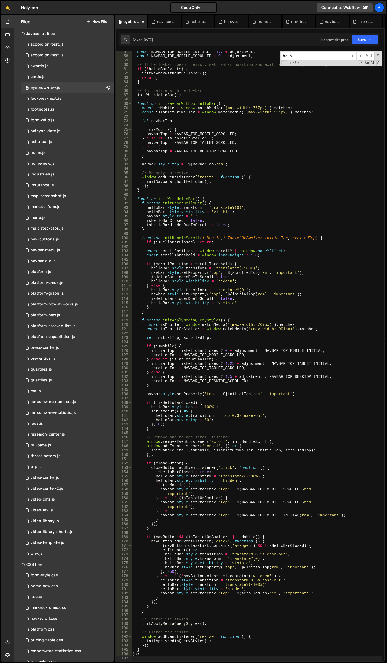
type textarea "window.addEventListener('resize', updateLayout); });"
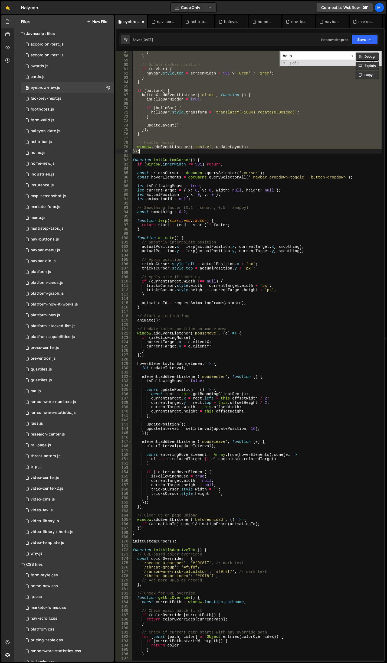
paste textarea
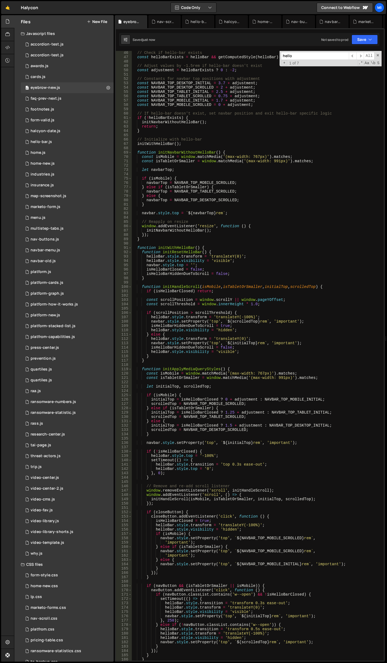
scroll to position [195, 0]
click at [225, 252] on div "// Check if hello-bar exists const helloBarExists = helloBar && getComputedStyl…" at bounding box center [257, 360] width 250 height 619
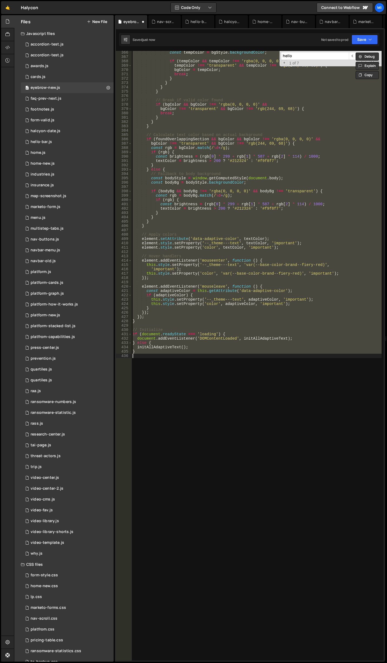
type textarea "window.addEventListener('resize', updateLayout); });"
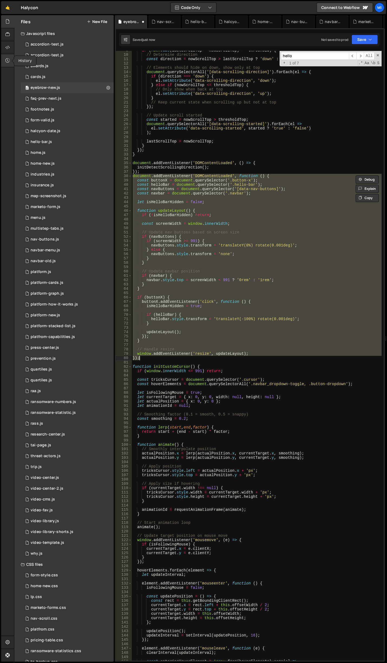
click at [6, 61] on icon at bounding box center [7, 60] width 4 height 6
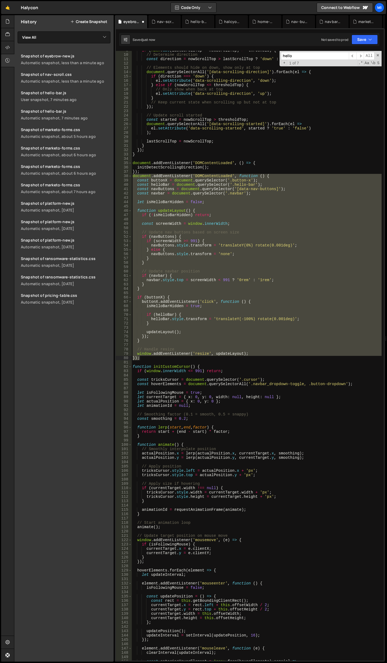
click at [89, 25] on div "History Create Snapshot" at bounding box center [63, 21] width 99 height 13
click at [90, 21] on button "Create Snapshot" at bounding box center [88, 22] width 37 height 4
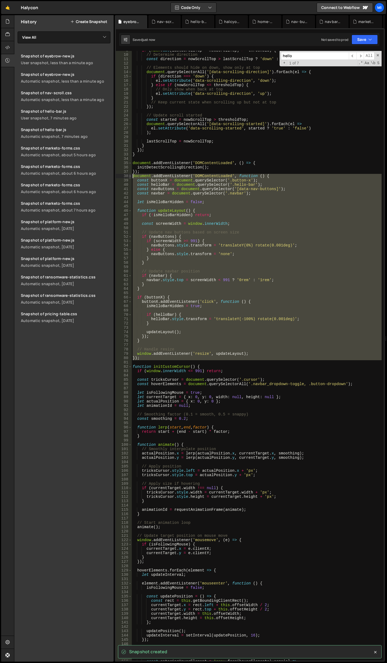
drag, startPoint x: 140, startPoint y: 363, endPoint x: 131, endPoint y: 177, distance: 185.8
click at [131, 177] on div "9 10 11 12 13 14 15 16 17 18 19 20 21 22 23 24 25 26 27 28 29 30 31 32 33 34 35…" at bounding box center [250, 356] width 268 height 610
type textarea "document.addEventListener('DOMContentLoaded', function () { const buttonX = doc…"
paste textarea
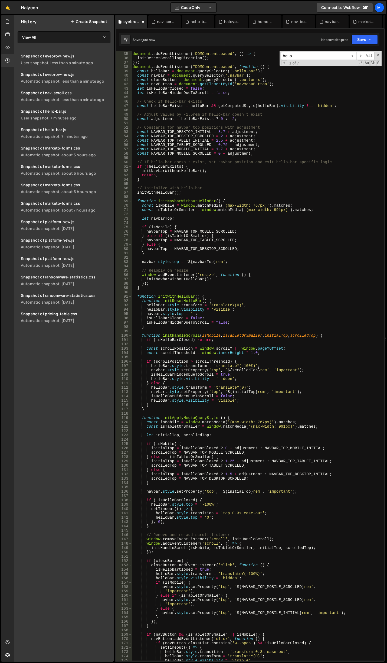
scroll to position [0, 0]
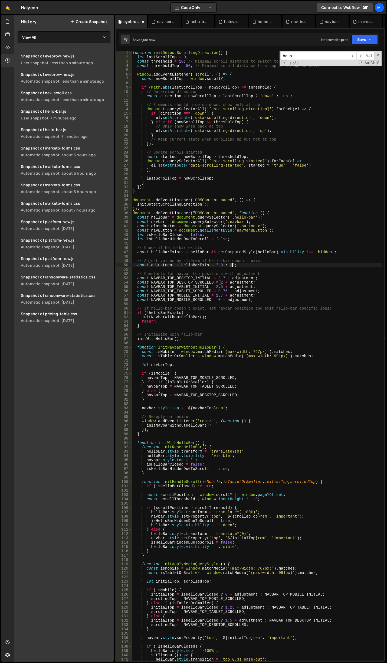
click at [232, 267] on div "function initDetectScrollingDirection ( ) { let lastScrollTop = 0 ; const thres…" at bounding box center [257, 360] width 250 height 619
click at [287, 286] on div "function initDetectScrollingDirection ( ) { let lastScrollTop = 0 ; const thres…" at bounding box center [257, 360] width 250 height 619
drag, startPoint x: 224, startPoint y: 297, endPoint x: 251, endPoint y: 295, distance: 27.5
click at [251, 295] on div "function initDetectScrollingDirection ( ) { let lastScrollTop = 0 ; const thres…" at bounding box center [257, 360] width 250 height 619
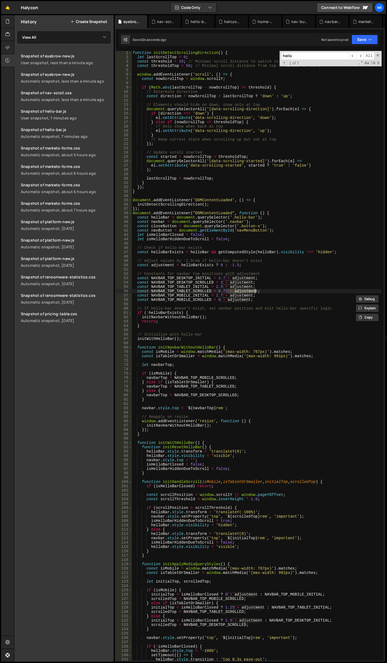
drag, startPoint x: 228, startPoint y: 291, endPoint x: 254, endPoint y: 291, distance: 25.7
click at [254, 291] on div "function initDetectScrollingDirection ( ) { let lastScrollTop = 0 ; const thres…" at bounding box center [257, 360] width 250 height 619
drag, startPoint x: 223, startPoint y: 296, endPoint x: 250, endPoint y: 296, distance: 26.6
click at [250, 296] on div "function initDetectScrollingDirection ( ) { let lastScrollTop = 0 ; const thres…" at bounding box center [257, 360] width 250 height 619
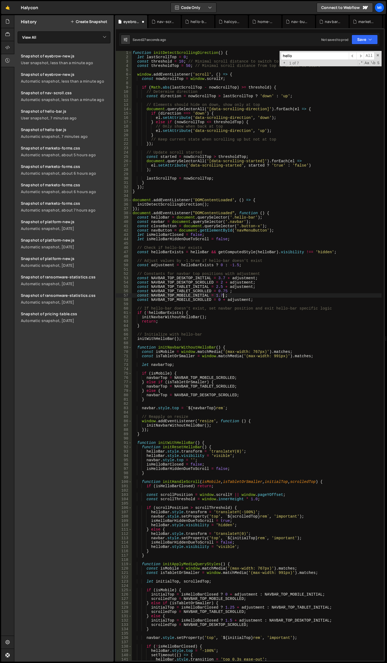
scroll to position [0, 6]
drag, startPoint x: 221, startPoint y: 301, endPoint x: 249, endPoint y: 298, distance: 28.3
click at [249, 298] on div "function initDetectScrollingDirection ( ) { let lastScrollTop = 0 ; const thres…" at bounding box center [257, 360] width 250 height 619
type textarea "const NAVBAR_TOP_MOBILE_SCROLLED = 0;"
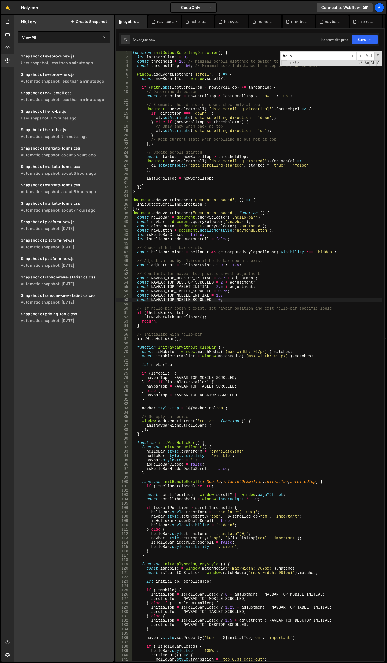
click at [164, 21] on div "nav-scroll.css" at bounding box center [165, 21] width 17 height 5
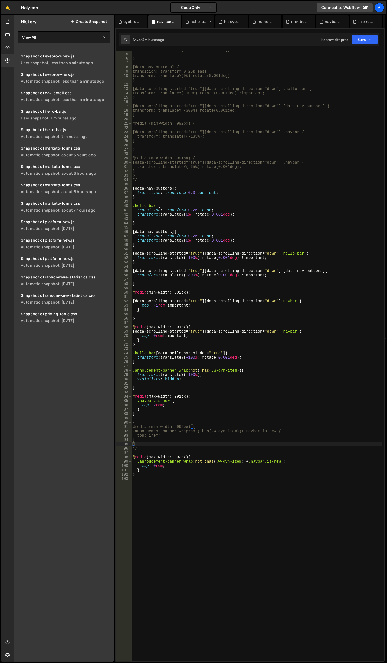
click at [191, 27] on div "hello-bar.js" at bounding box center [198, 21] width 33 height 13
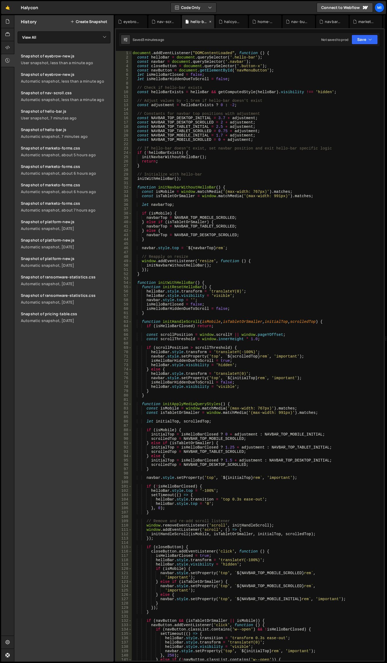
click at [192, 24] on div "hello-bar.js" at bounding box center [199, 21] width 17 height 5
drag, startPoint x: 223, startPoint y: 140, endPoint x: 247, endPoint y: 138, distance: 24.8
click at [247, 138] on div "document . addEventListener ( "DOMContentLoaded" , function ( ) { const helloBa…" at bounding box center [257, 360] width 250 height 619
drag, startPoint x: 223, startPoint y: 135, endPoint x: 250, endPoint y: 135, distance: 27.6
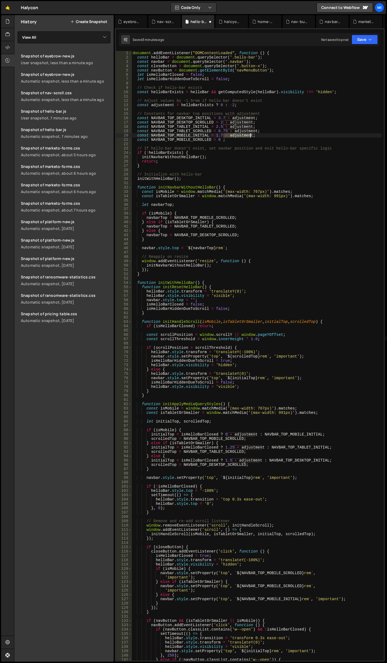
click at [250, 135] on div "document . addEventListener ( "DOMContentLoaded" , function ( ) { const helloBa…" at bounding box center [257, 360] width 250 height 619
drag, startPoint x: 227, startPoint y: 130, endPoint x: 254, endPoint y: 130, distance: 27.1
click at [254, 130] on div "document . addEventListener ( "DOMContentLoaded" , function ( ) { const helloBa…" at bounding box center [257, 360] width 250 height 619
drag, startPoint x: 224, startPoint y: 126, endPoint x: 250, endPoint y: 125, distance: 26.3
click at [250, 125] on div "document . addEventListener ( "DOMContentLoaded" , function ( ) { const helloBa…" at bounding box center [257, 360] width 250 height 619
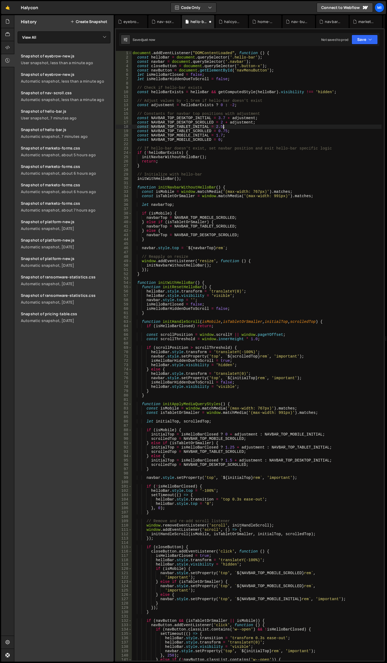
type textarea "const NAVBAR_TOP_TABLET_INITIAL = 2.5;"
click at [164, 20] on div "nav-scroll.css" at bounding box center [165, 21] width 17 height 5
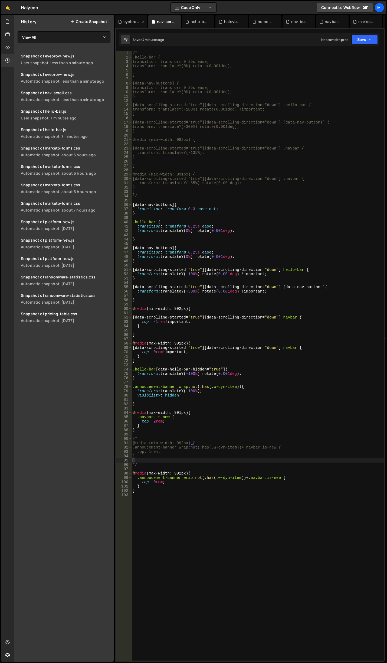
click at [122, 22] on icon at bounding box center [120, 21] width 4 height 5
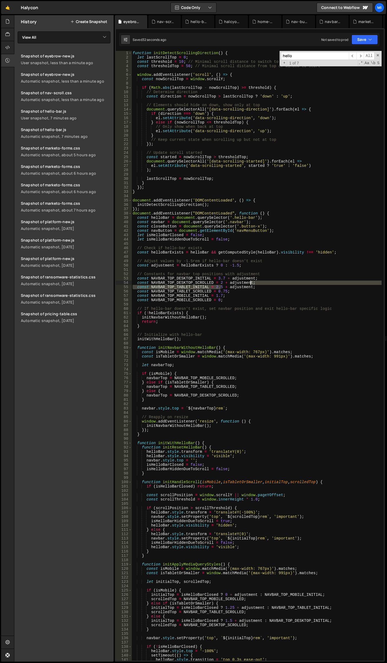
drag, startPoint x: 222, startPoint y: 286, endPoint x: 251, endPoint y: 285, distance: 29.0
click at [251, 285] on div "function initDetectScrollingDirection ( ) { let lastScrollTop = 0 ; const thres…" at bounding box center [257, 360] width 250 height 619
click at [246, 283] on div "function initDetectScrollingDirection ( ) { let lastScrollTop = 0 ; const thres…" at bounding box center [257, 360] width 250 height 619
drag, startPoint x: 223, startPoint y: 286, endPoint x: 251, endPoint y: 286, distance: 27.9
click at [251, 286] on div "function initDetectScrollingDirection ( ) { let lastScrollTop = 0 ; const thres…" at bounding box center [257, 360] width 250 height 619
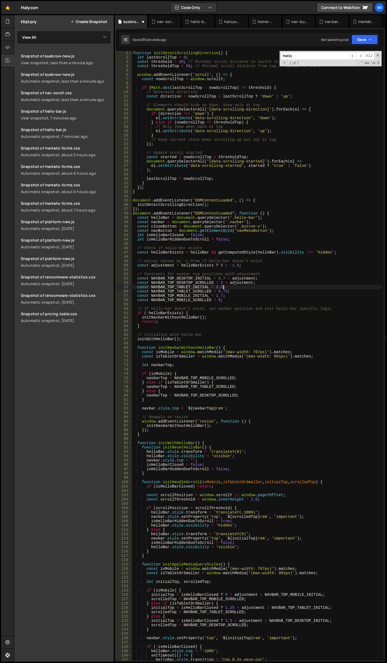
type textarea "const NAVBAR_TOP_TABLET_INITIAL = 2.5;"
